Goal: Transaction & Acquisition: Obtain resource

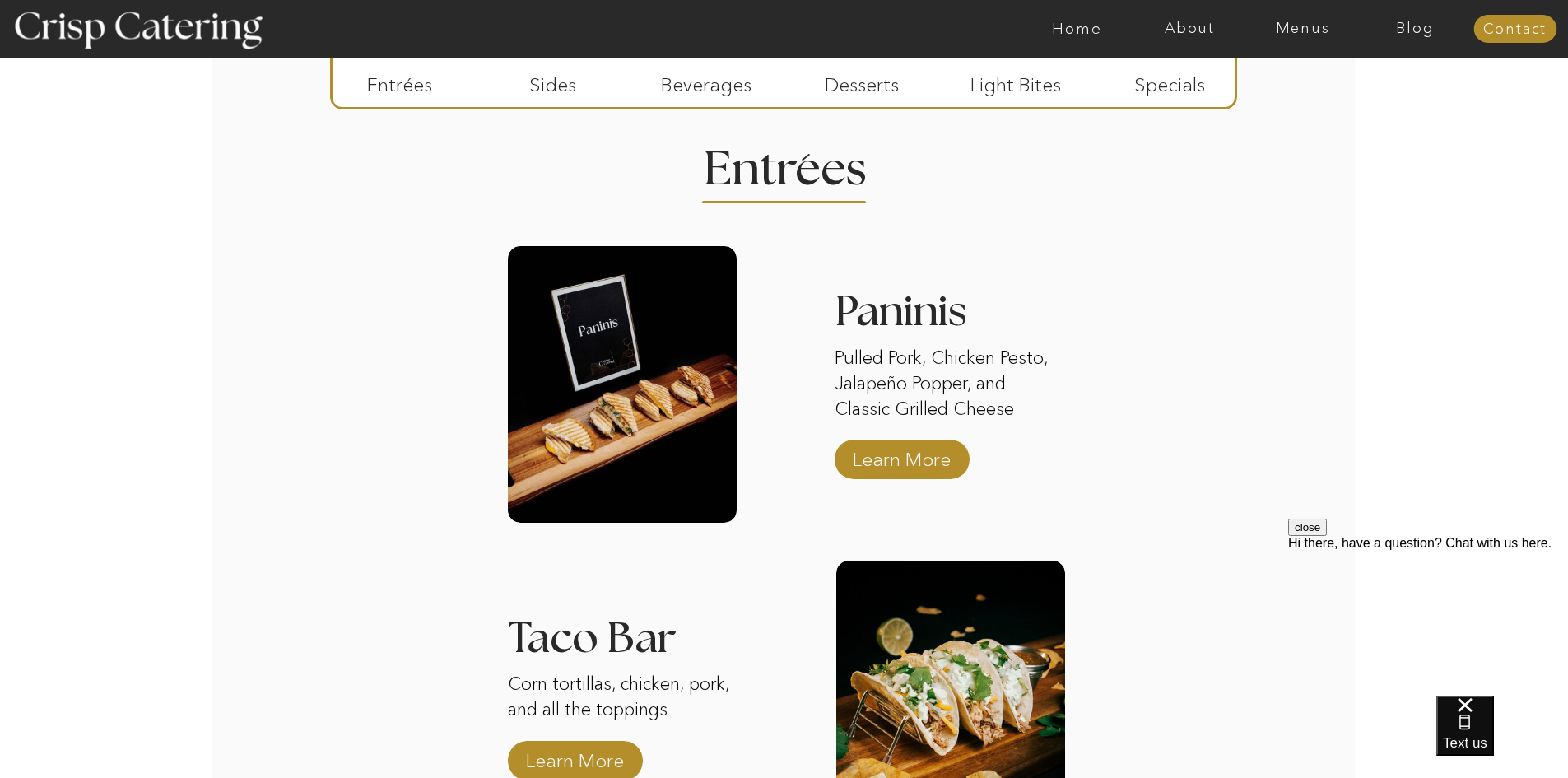
scroll to position [1791, 0]
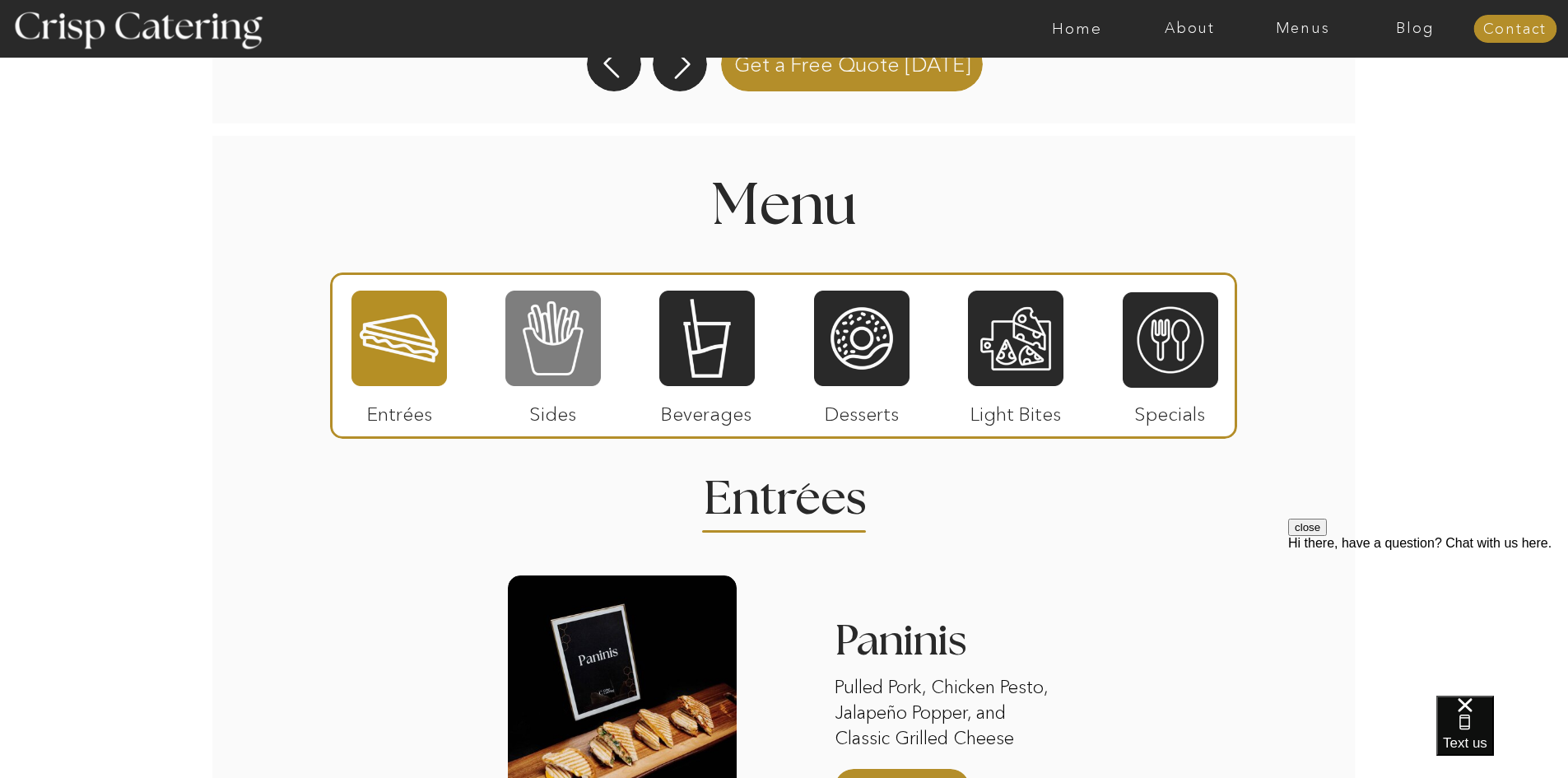
click at [569, 356] on div at bounding box center [553, 338] width 95 height 99
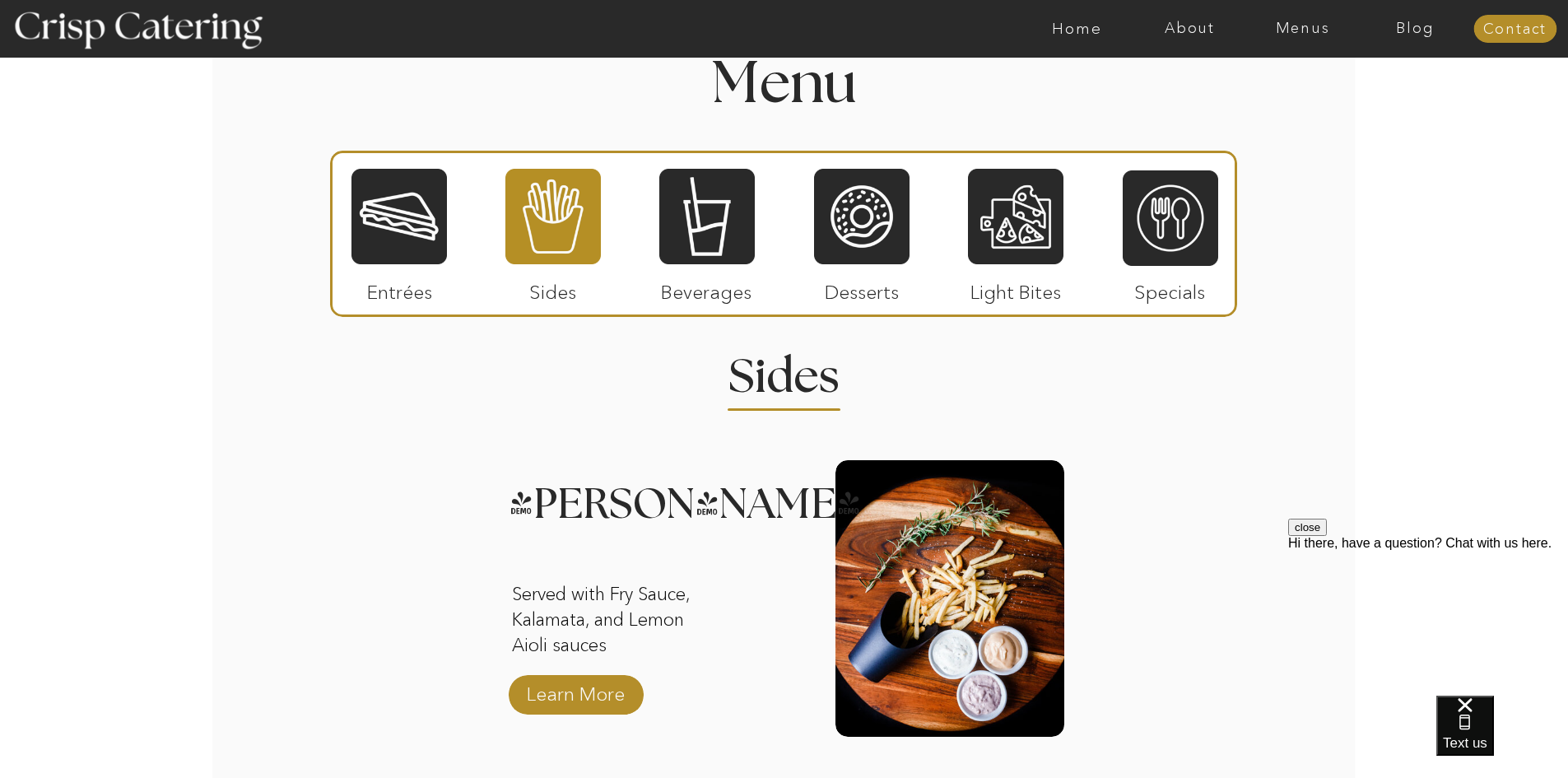
scroll to position [2037, 0]
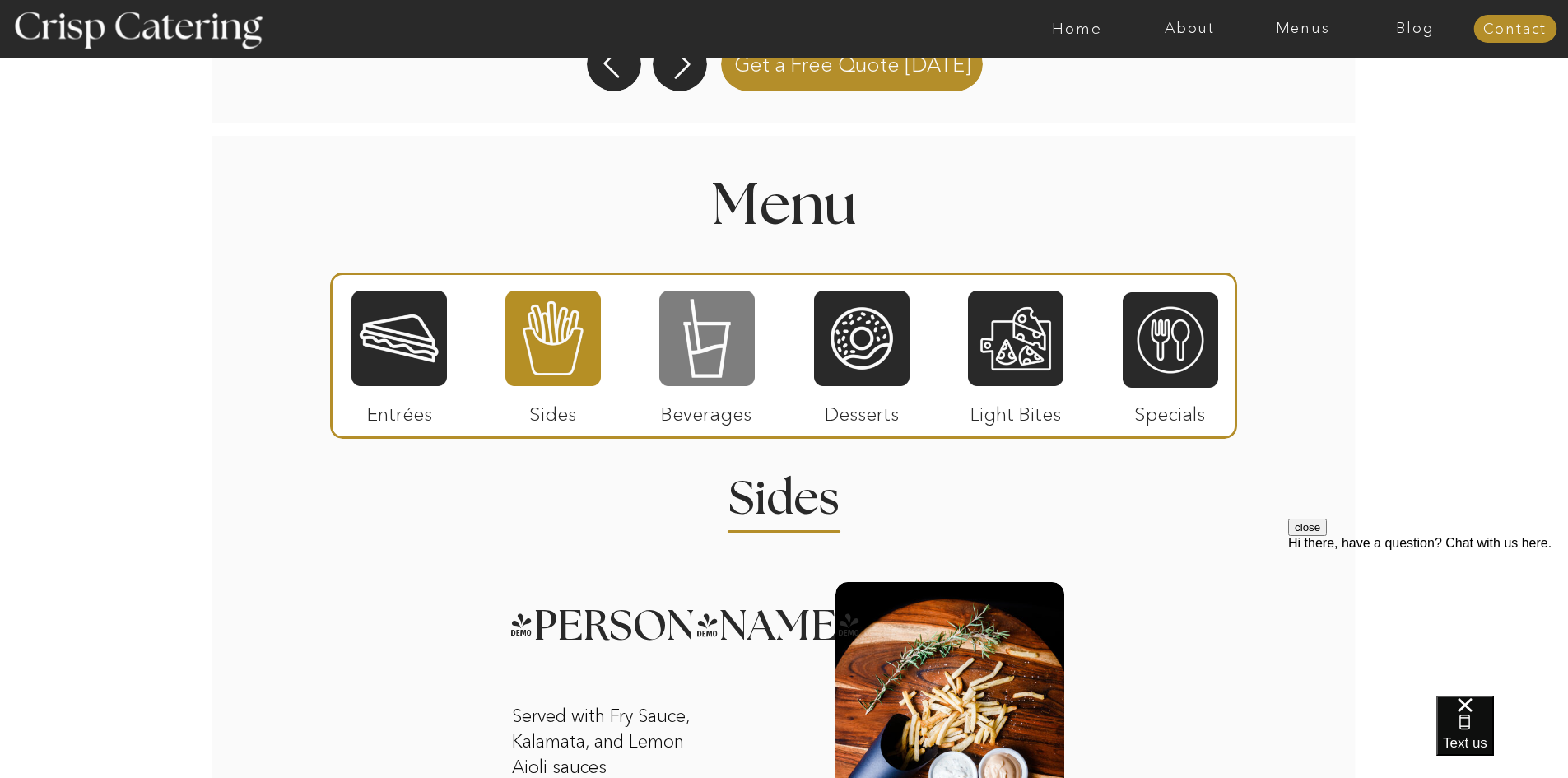
click at [720, 345] on div at bounding box center [707, 338] width 95 height 99
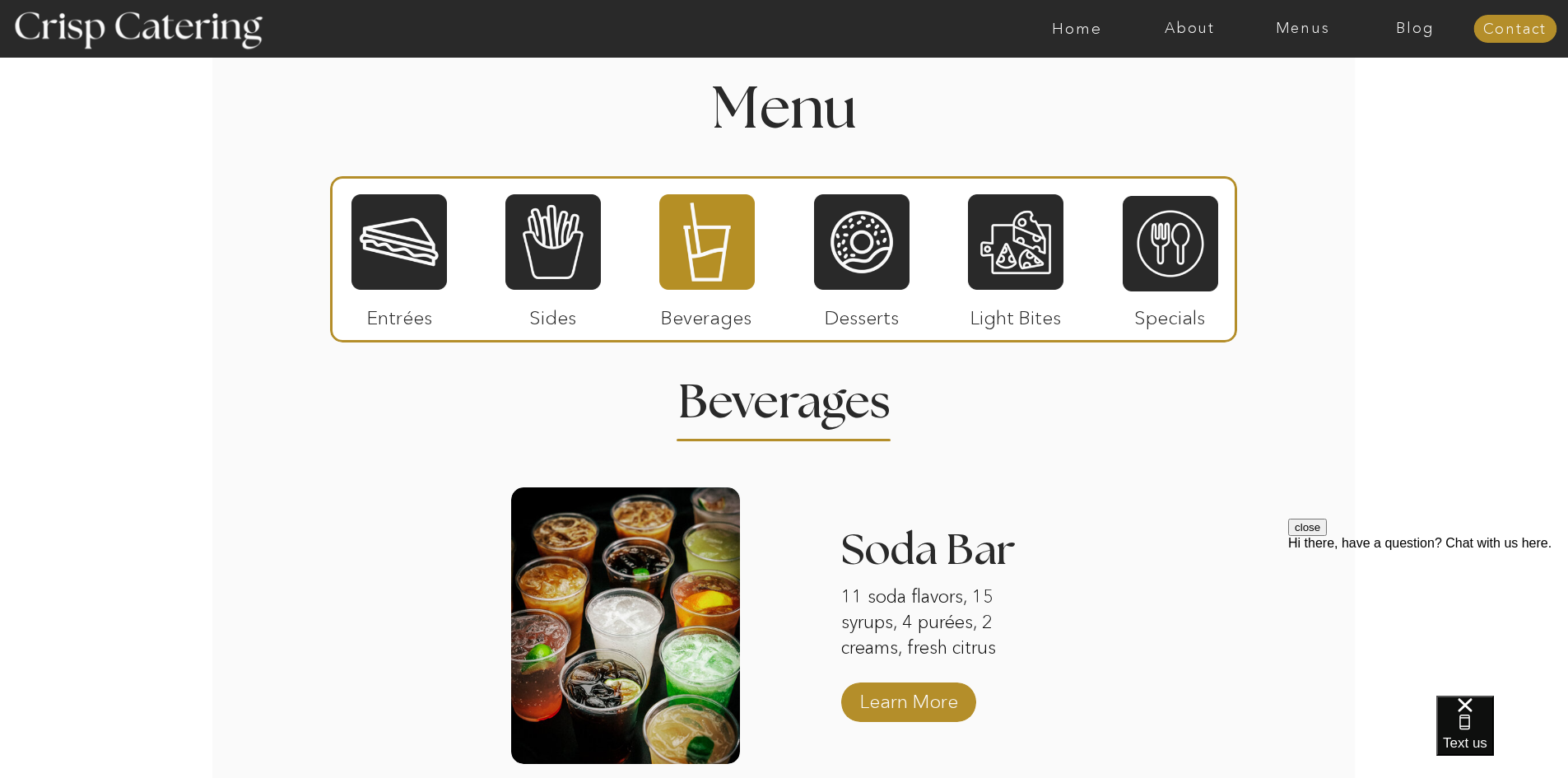
scroll to position [1873, 0]
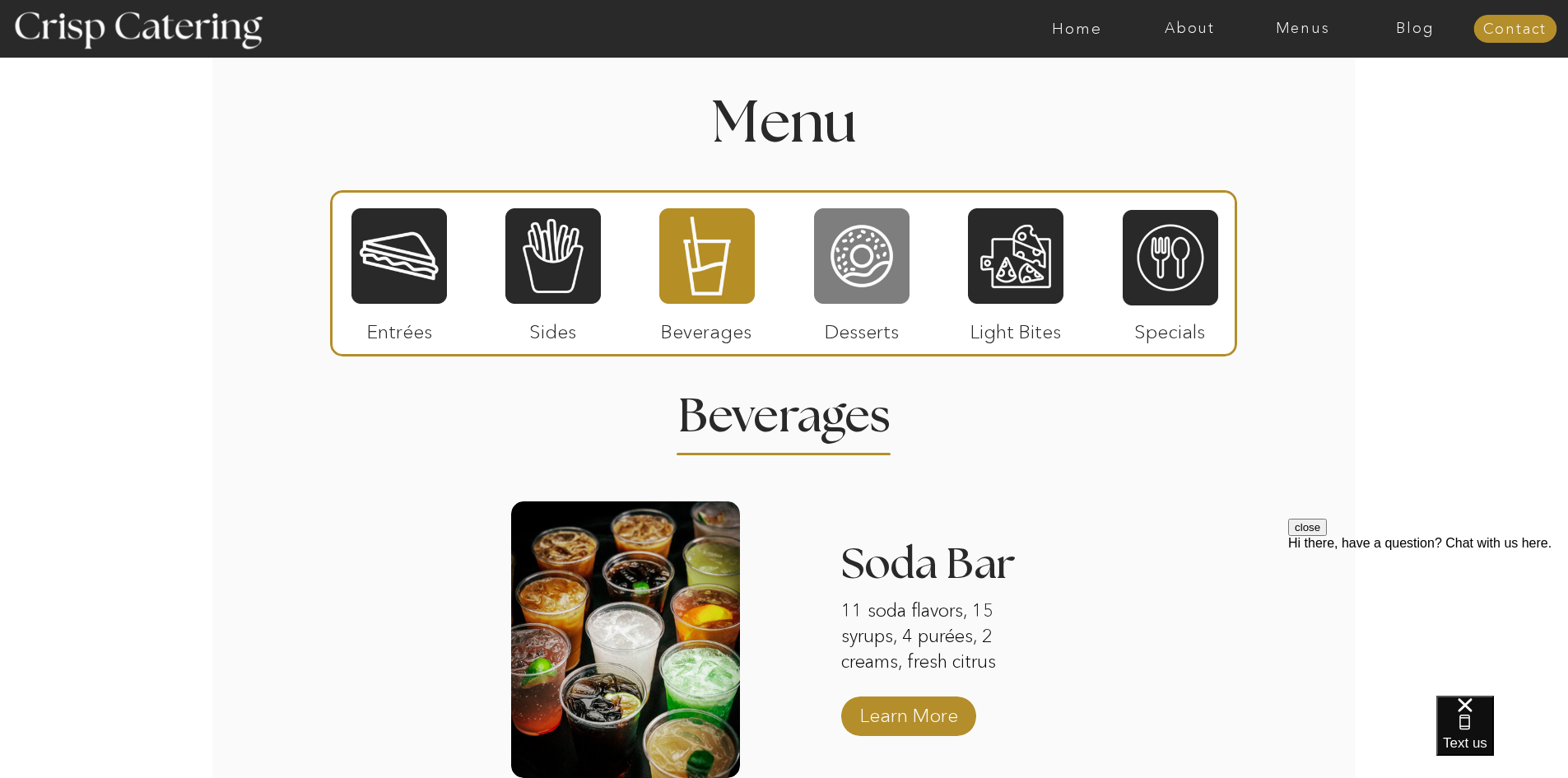
click at [879, 267] on div at bounding box center [862, 256] width 95 height 99
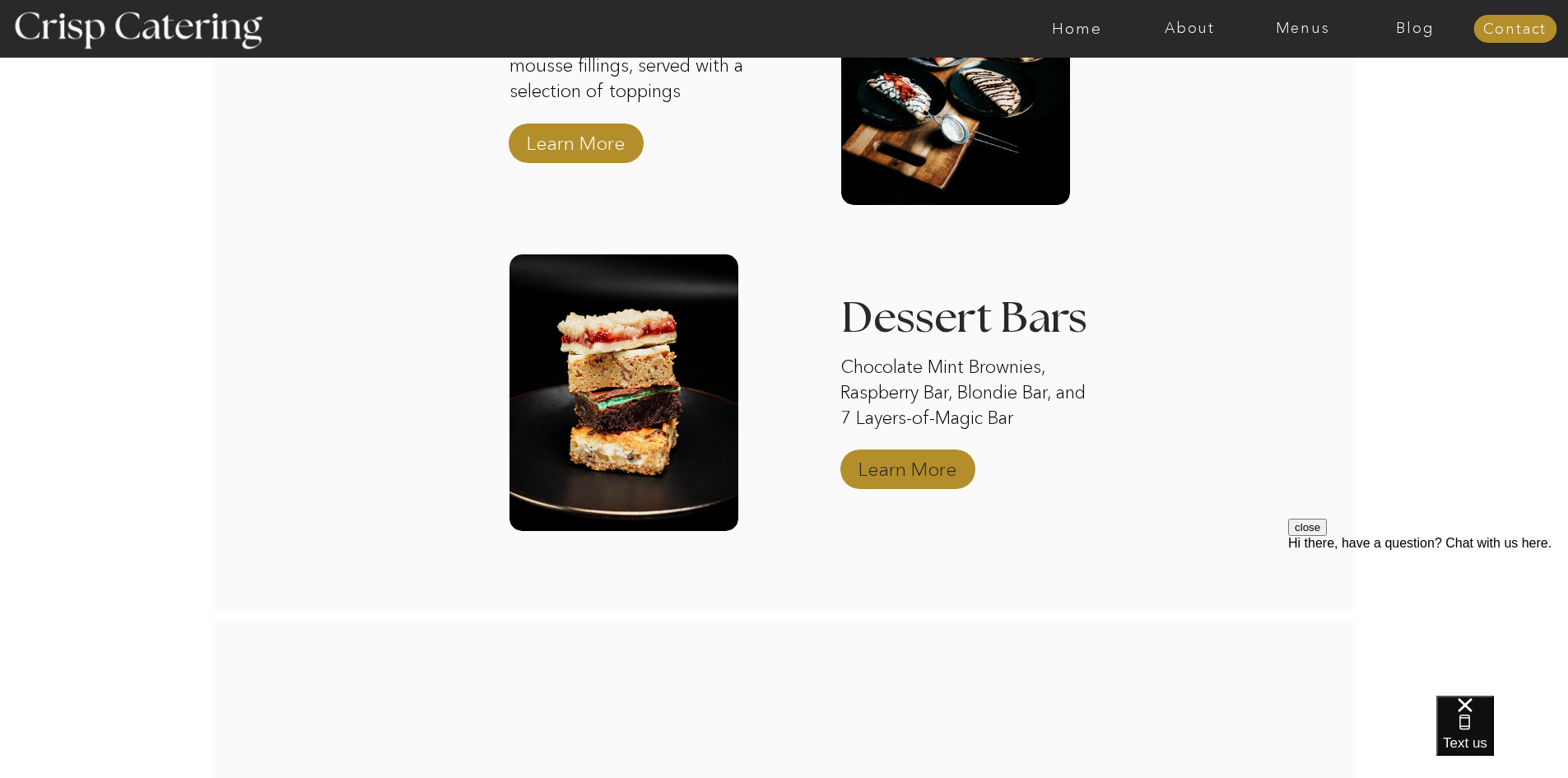
scroll to position [2778, 0]
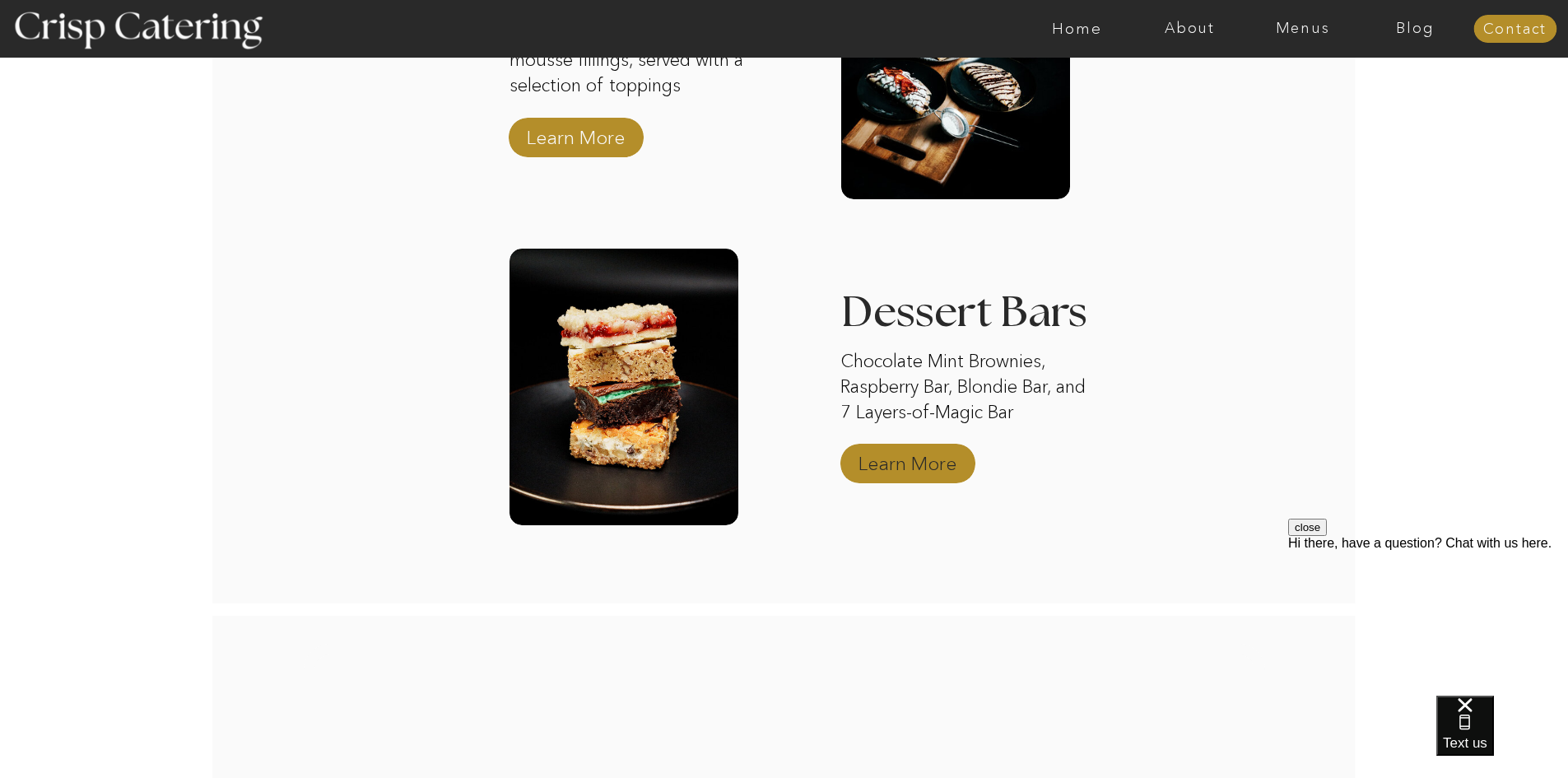
click at [887, 459] on p "Learn More" at bounding box center [908, 459] width 109 height 48
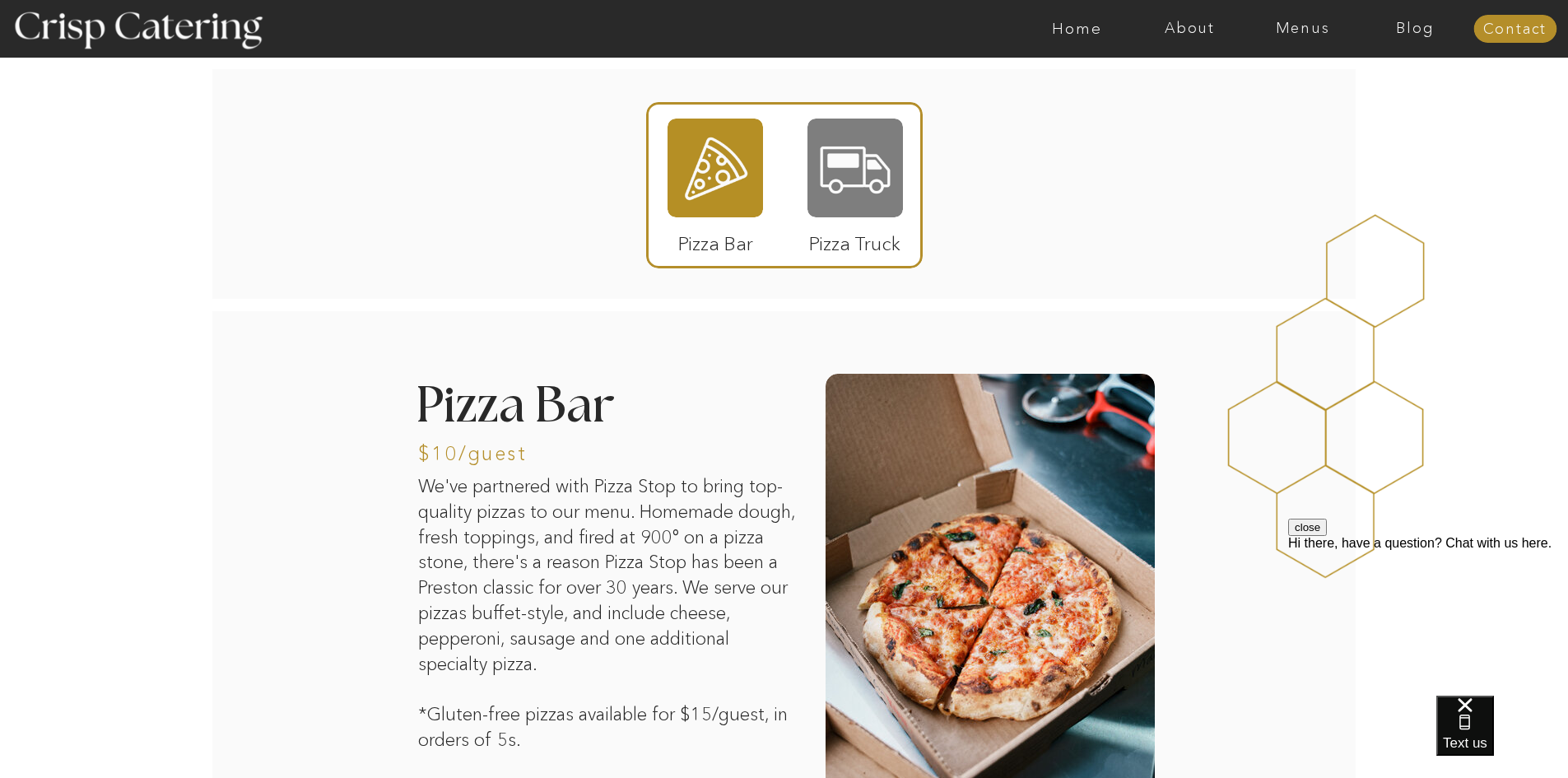
click at [851, 184] on div at bounding box center [855, 168] width 95 height 99
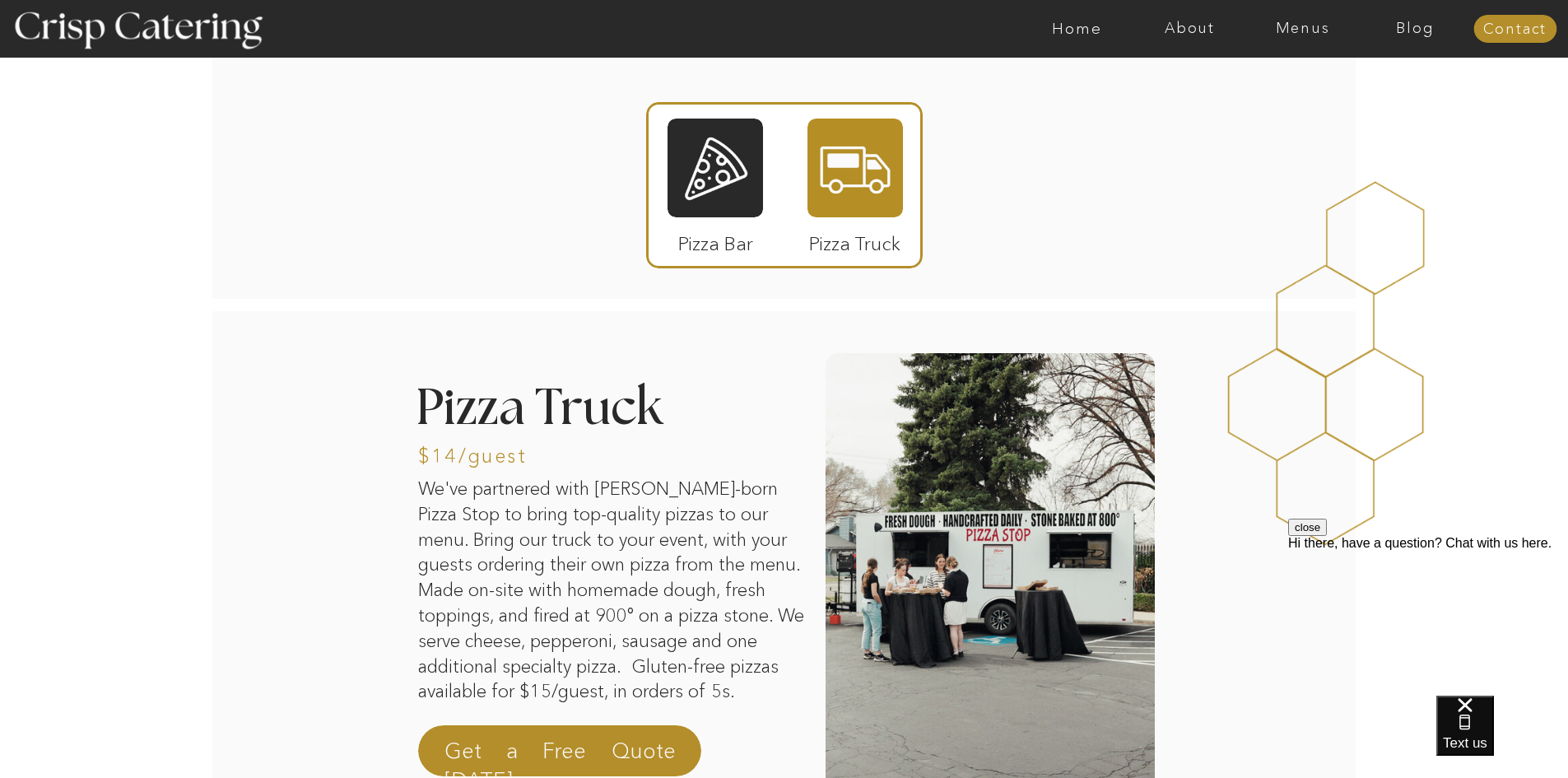
click at [718, 169] on div at bounding box center [715, 168] width 95 height 99
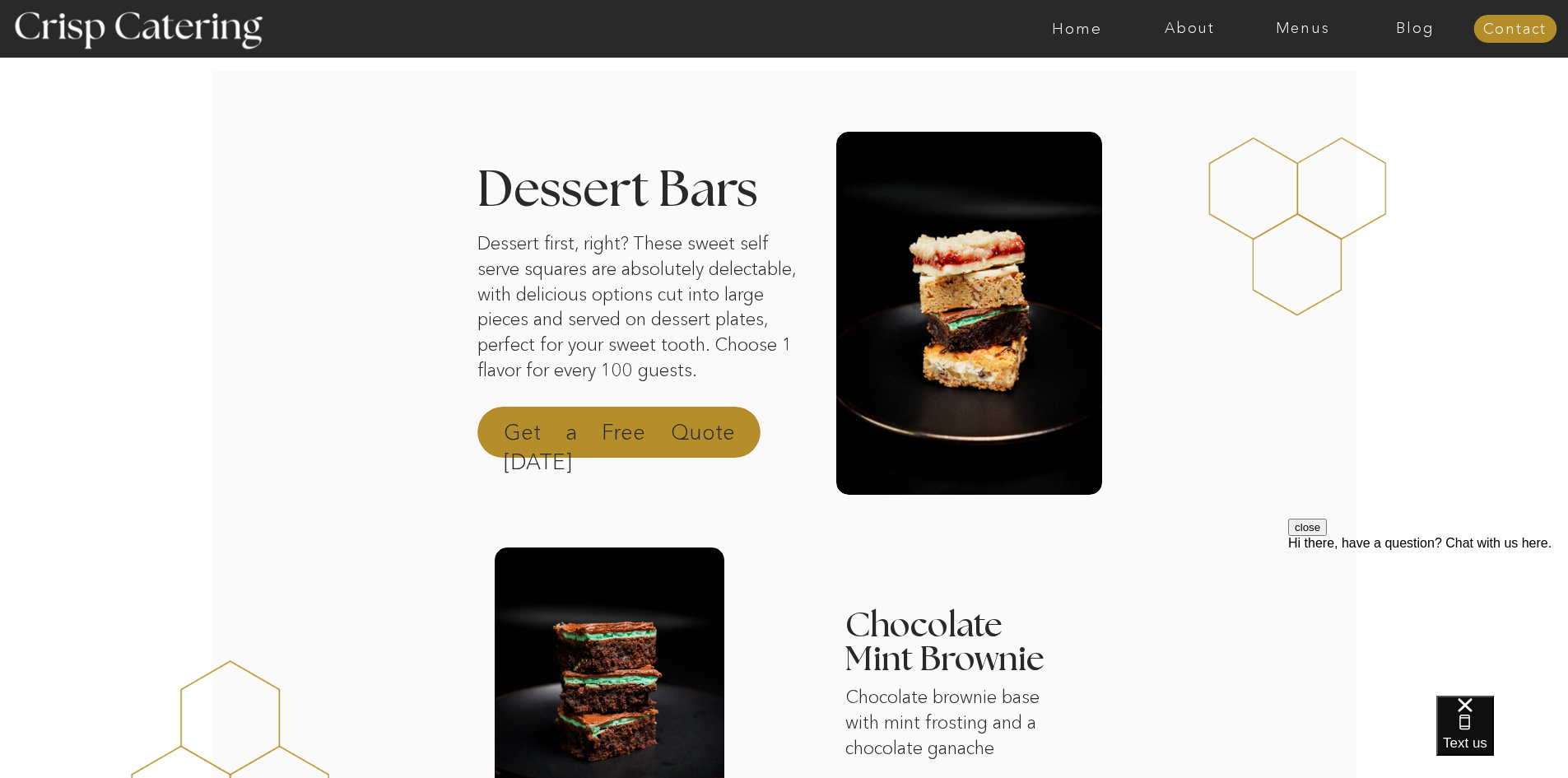
click at [625, 431] on p "Get a Free Quote [DATE]" at bounding box center [619, 437] width 232 height 40
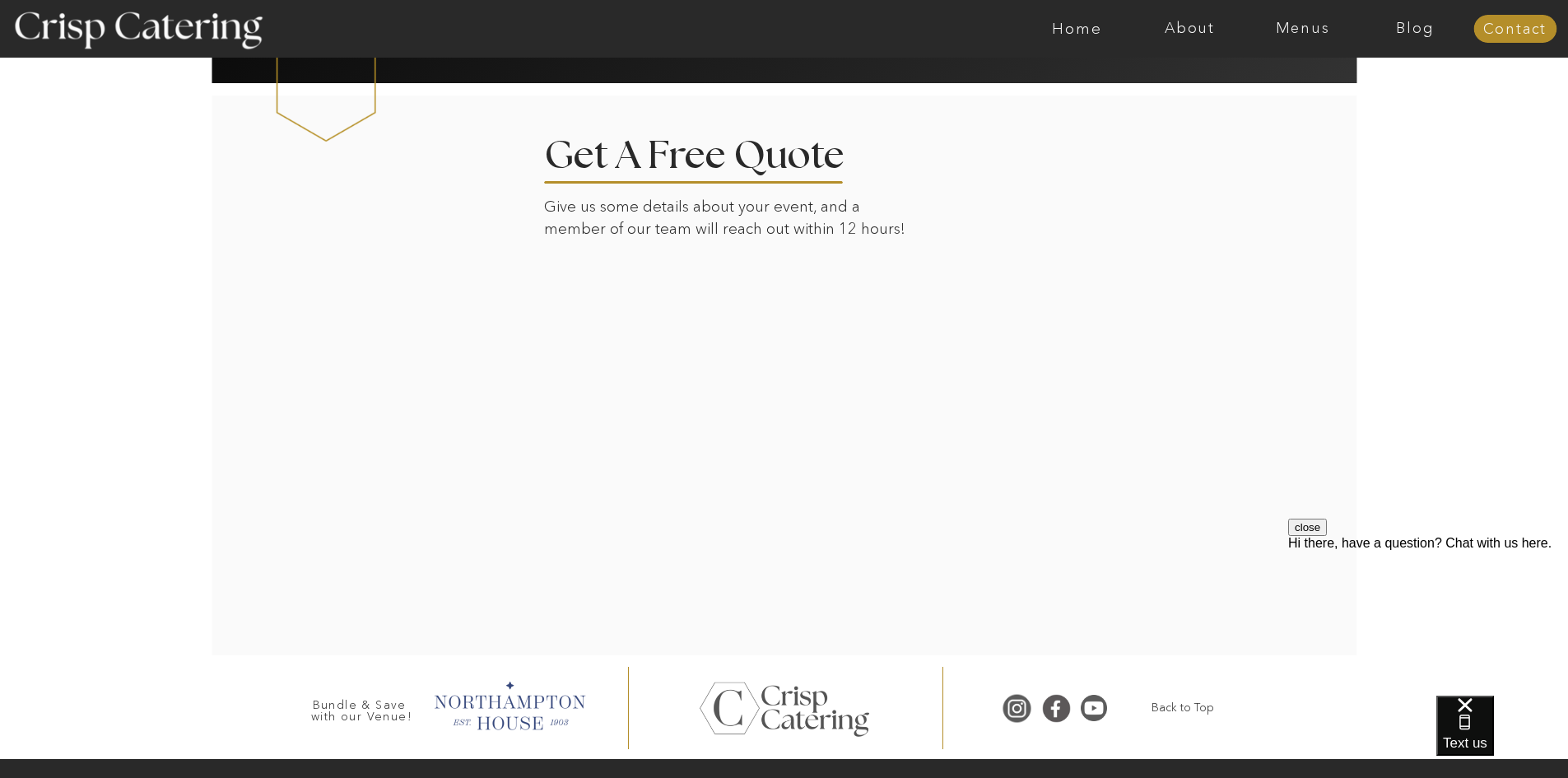
scroll to position [2289, 0]
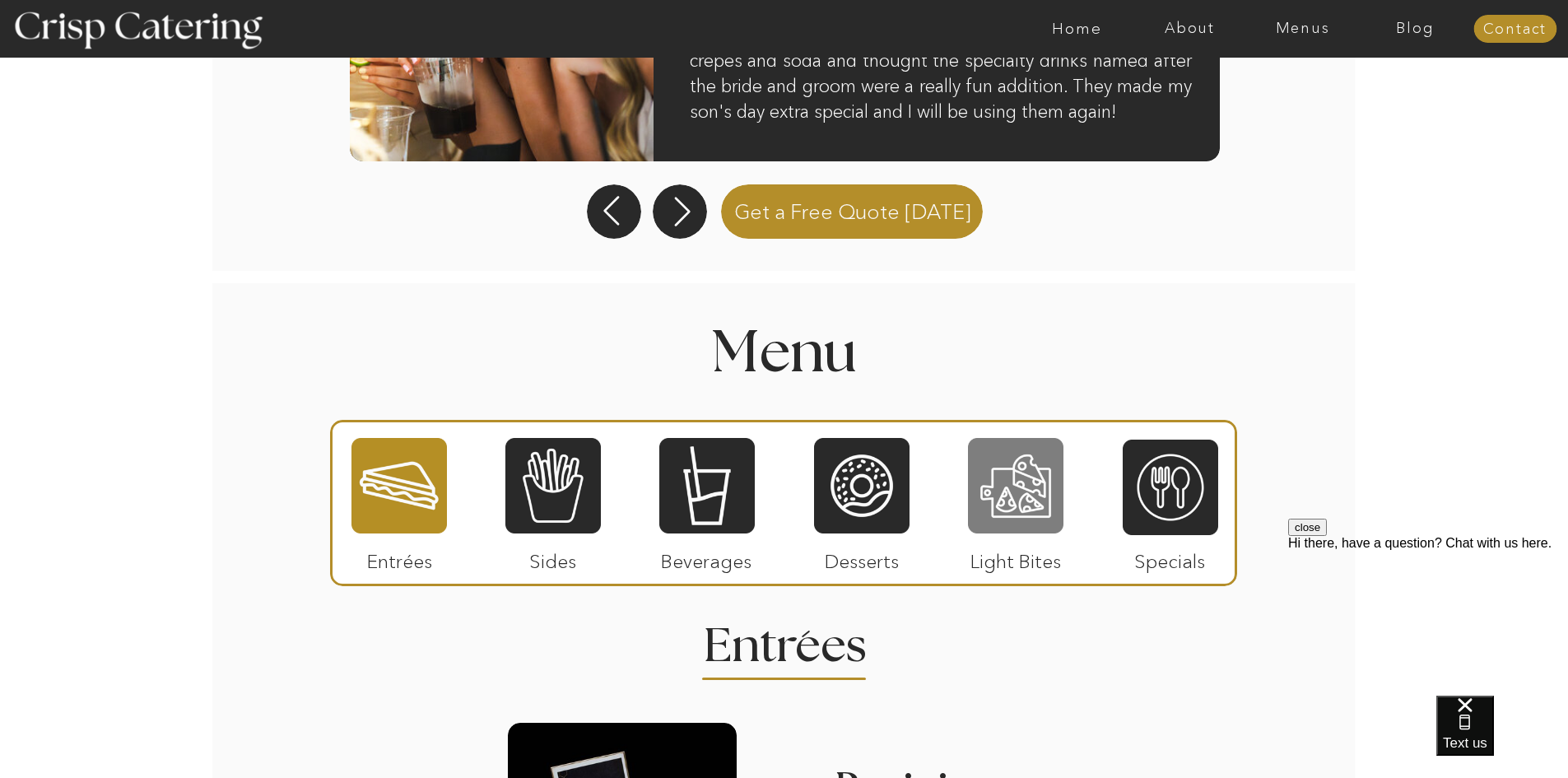
scroll to position [1646, 0]
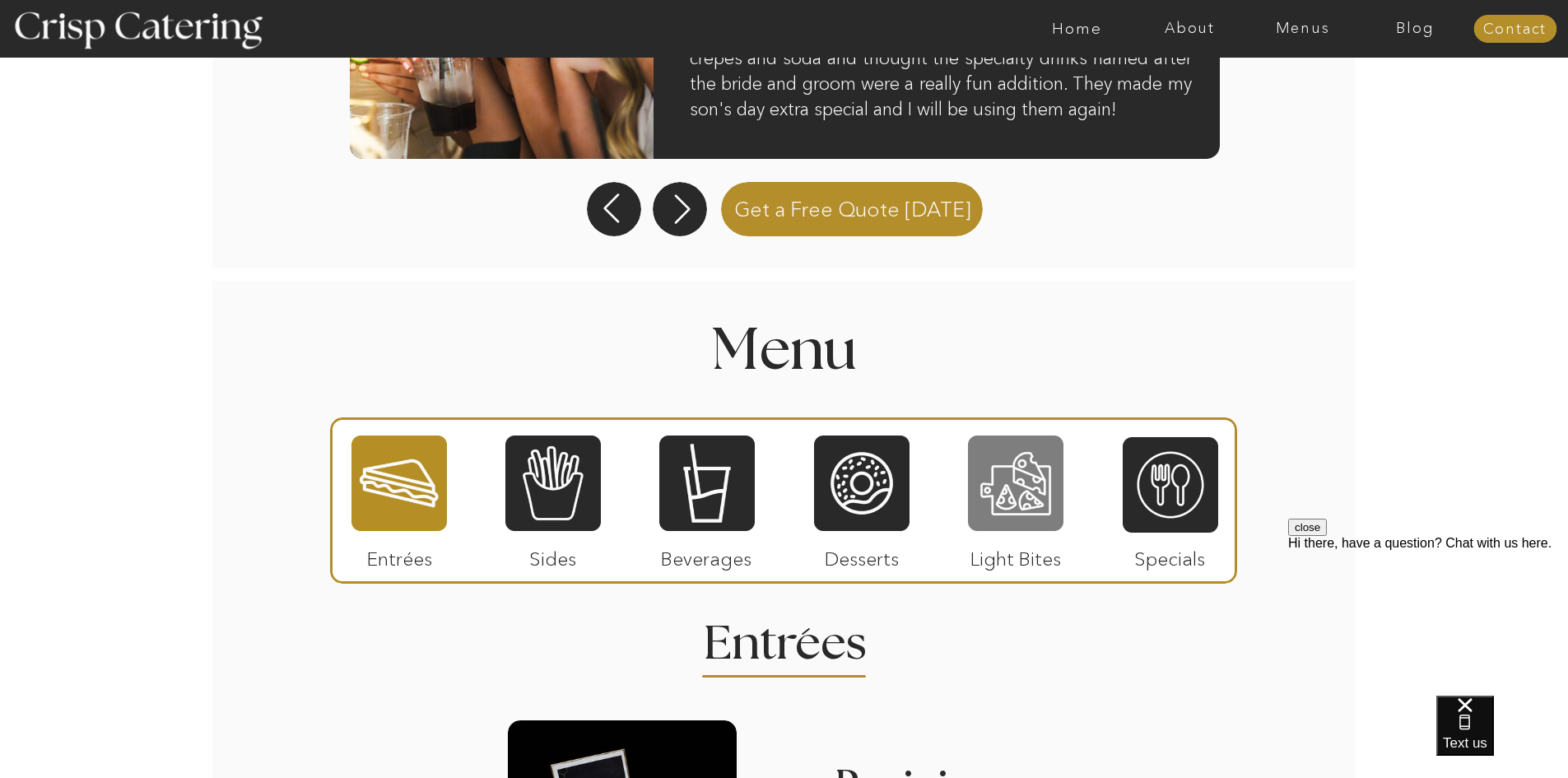
click at [999, 459] on div at bounding box center [1016, 483] width 95 height 99
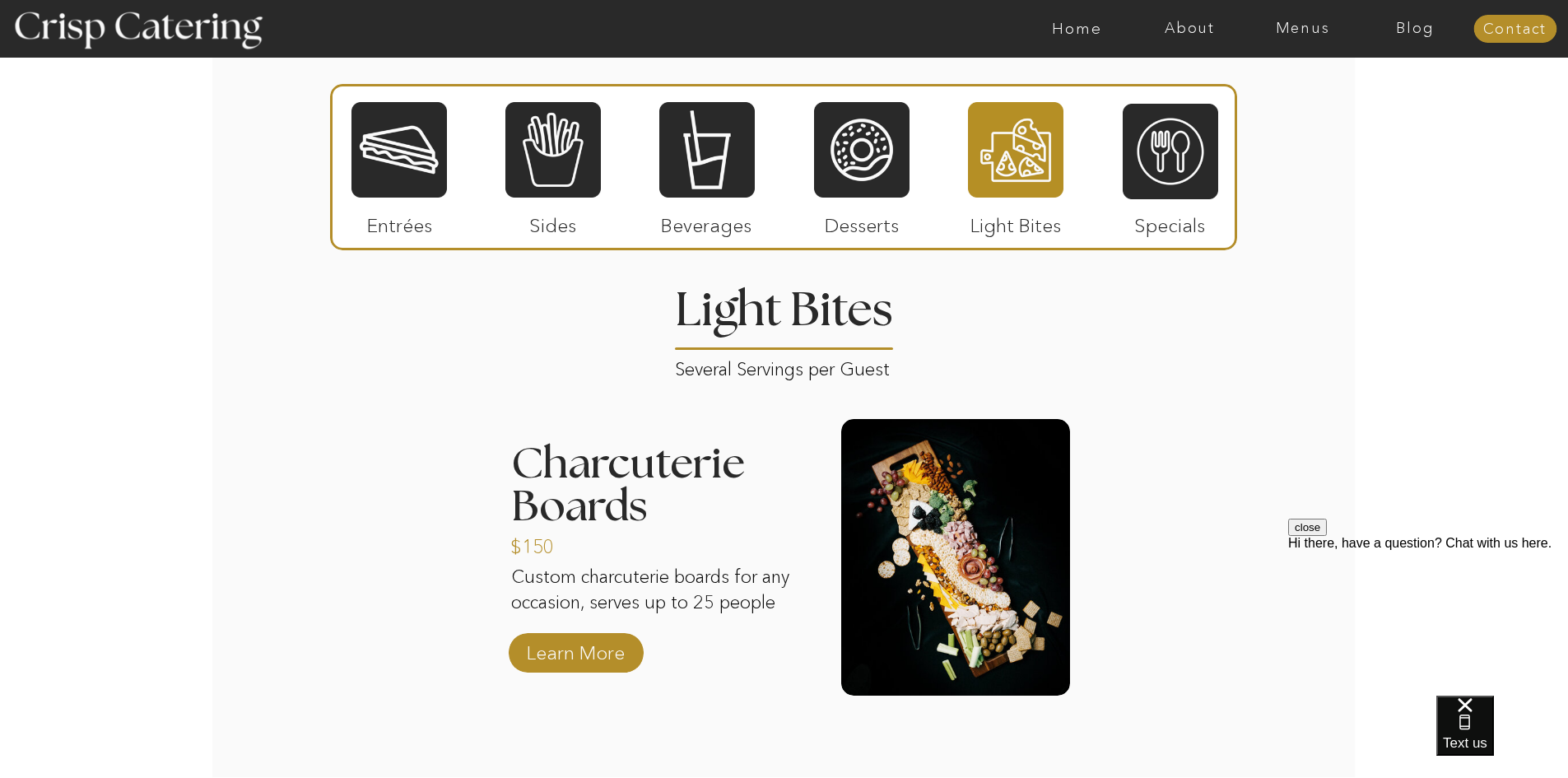
scroll to position [1975, 0]
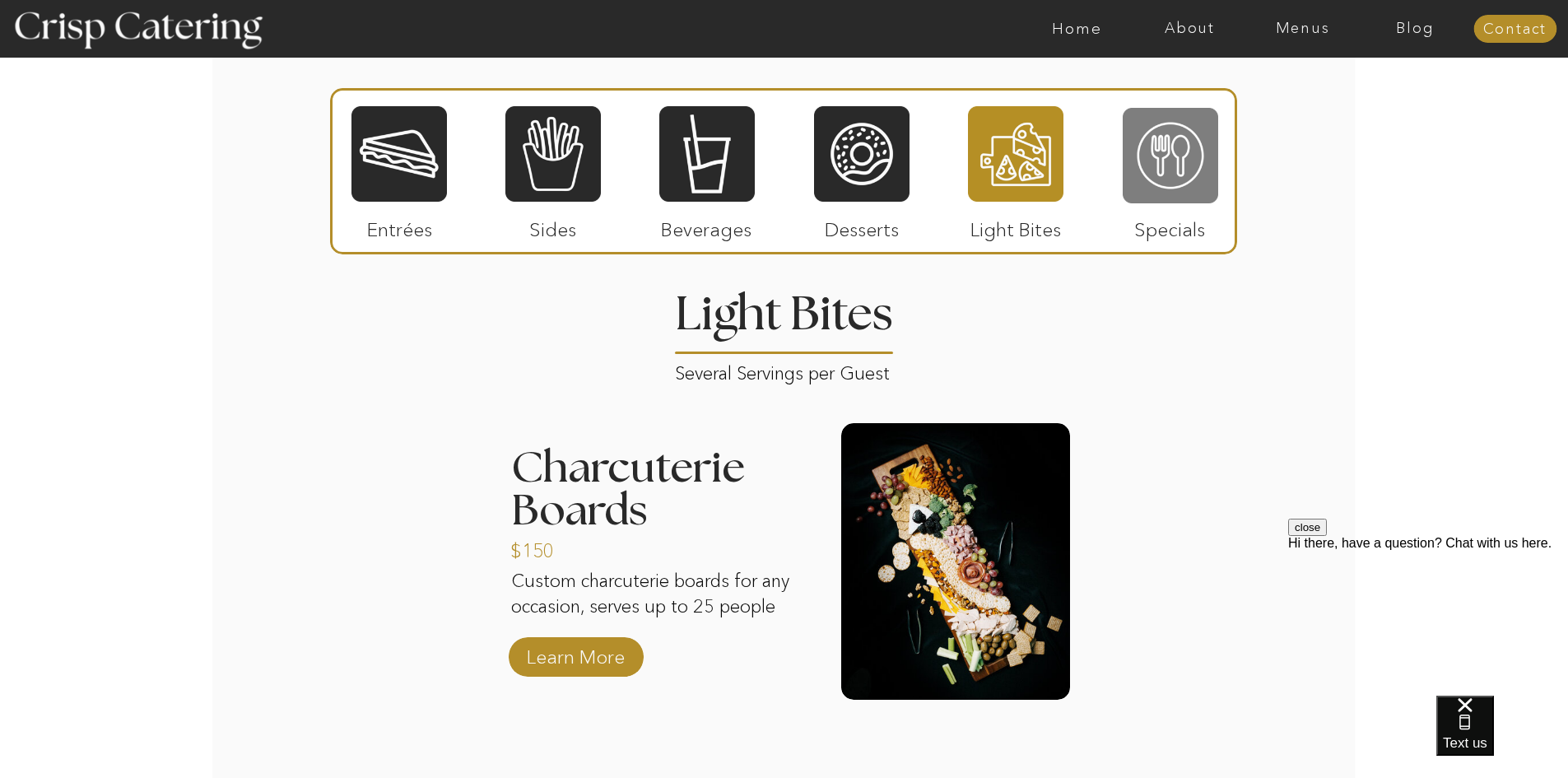
click at [1200, 182] on div at bounding box center [1170, 156] width 95 height 99
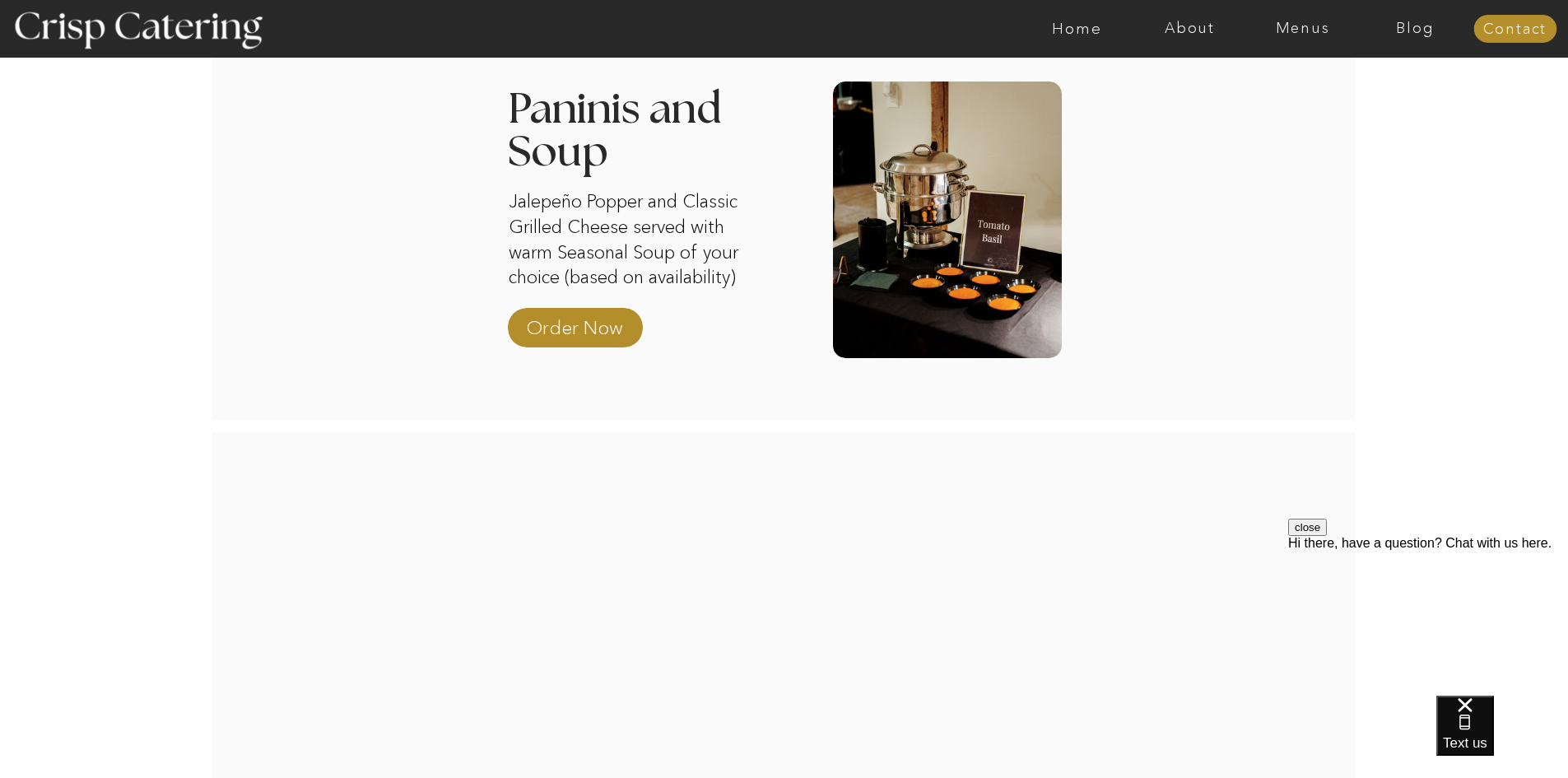
scroll to position [2304, 0]
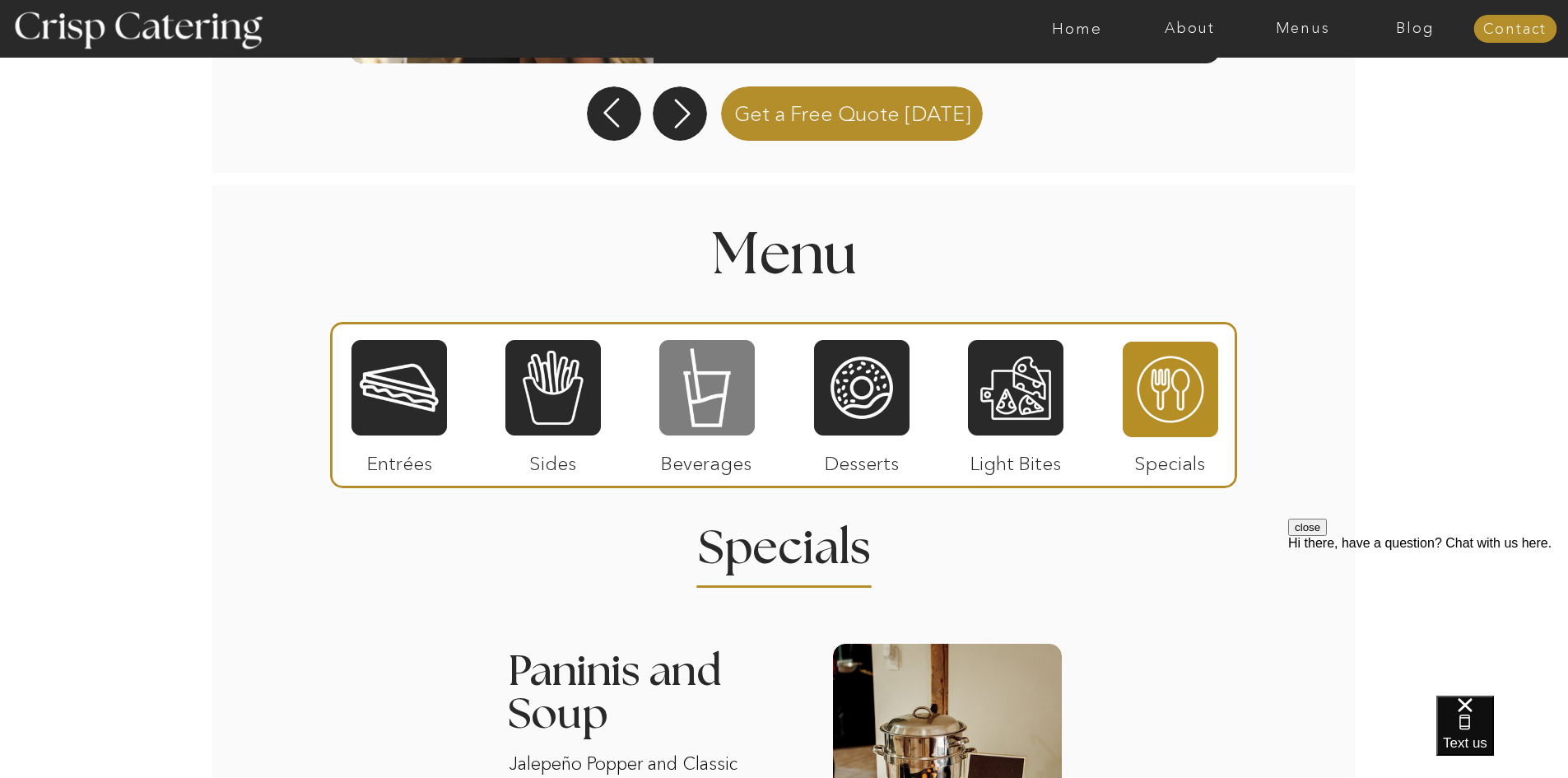
click at [692, 392] on div at bounding box center [707, 387] width 95 height 99
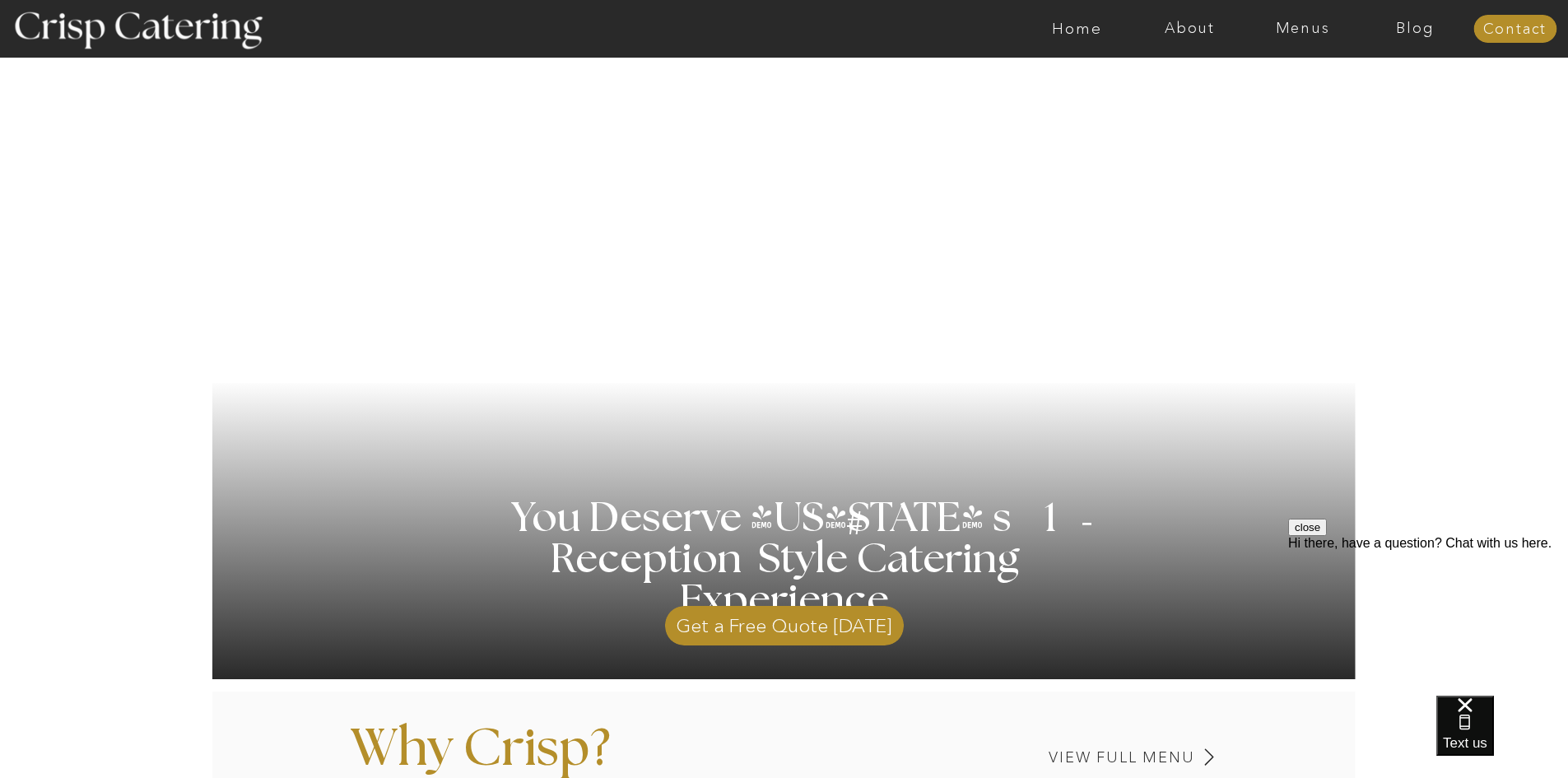
scroll to position [0, 0]
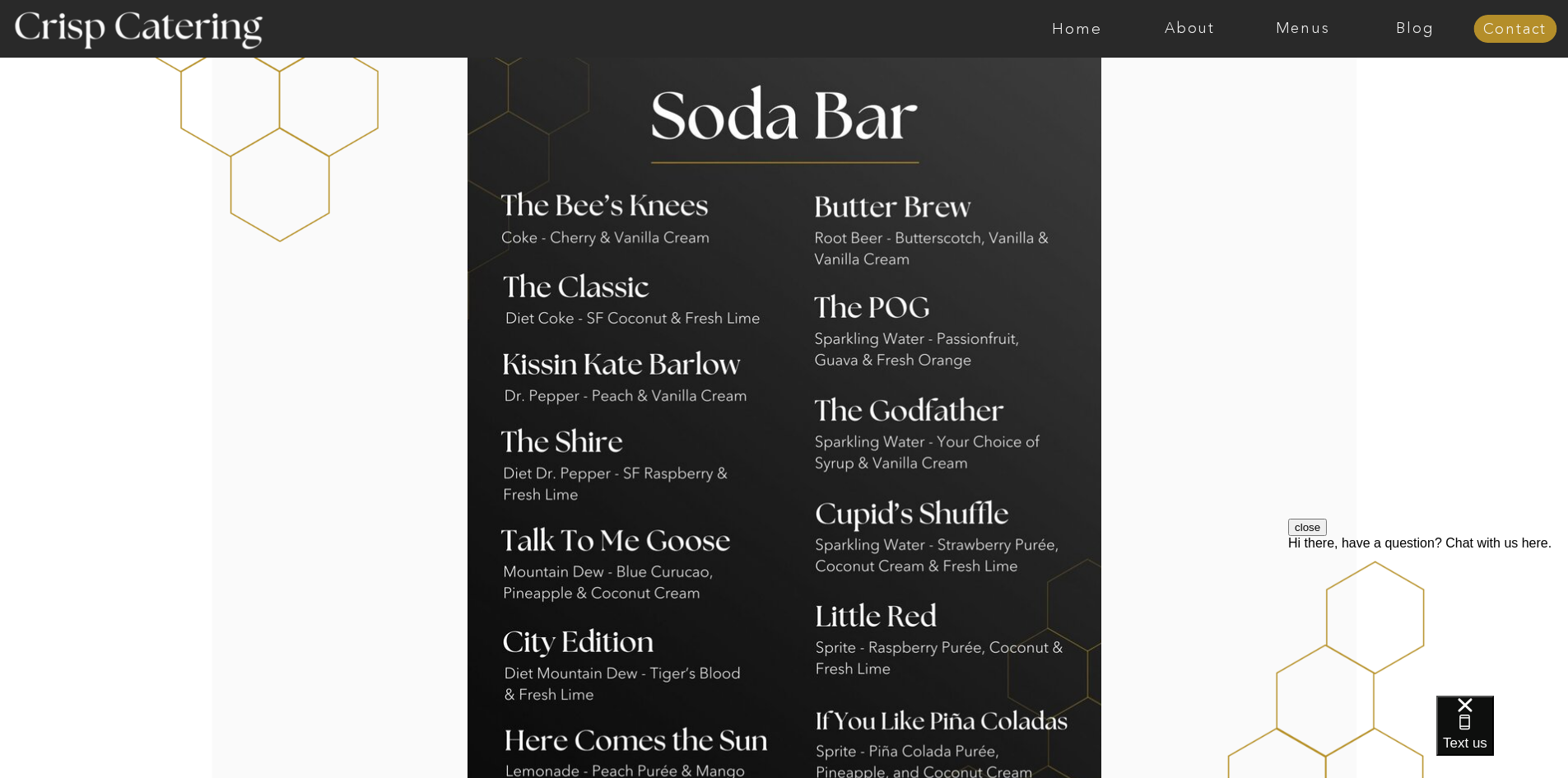
scroll to position [1317, 0]
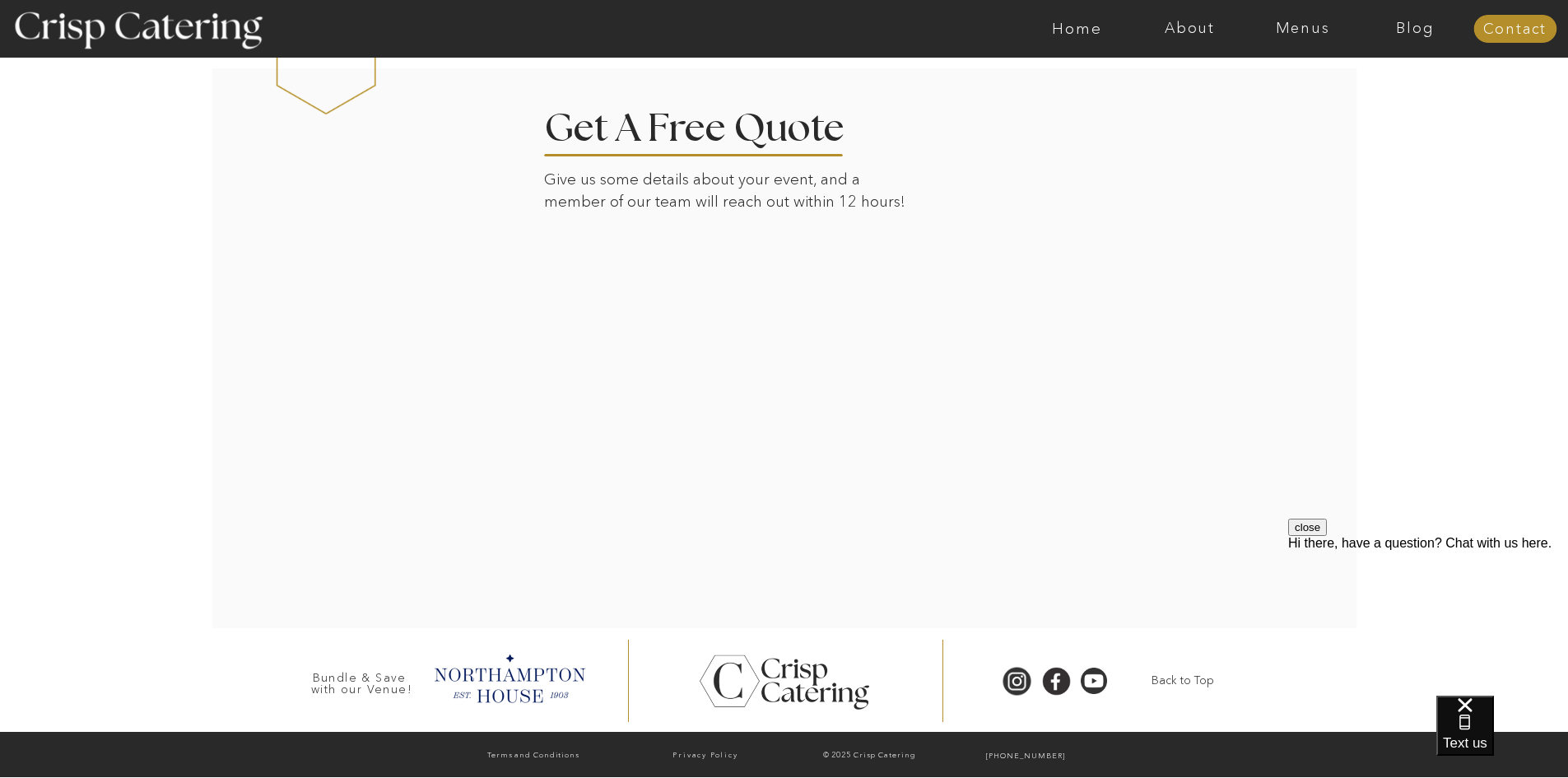
click at [475, 415] on div at bounding box center [784, 348] width 1147 height 561
